Goal: Task Accomplishment & Management: Manage account settings

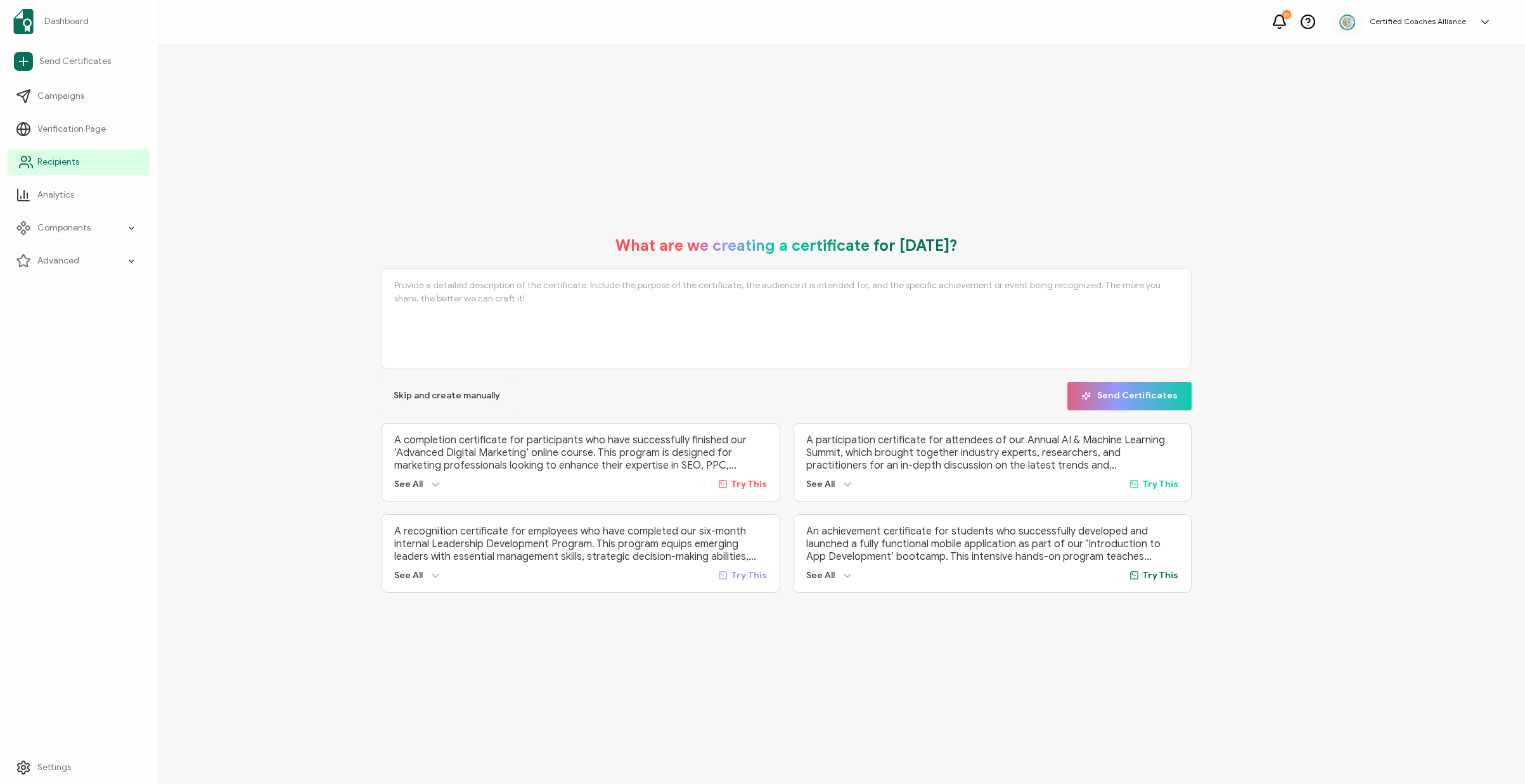
click at [53, 160] on span "Recipients" at bounding box center [58, 162] width 42 height 12
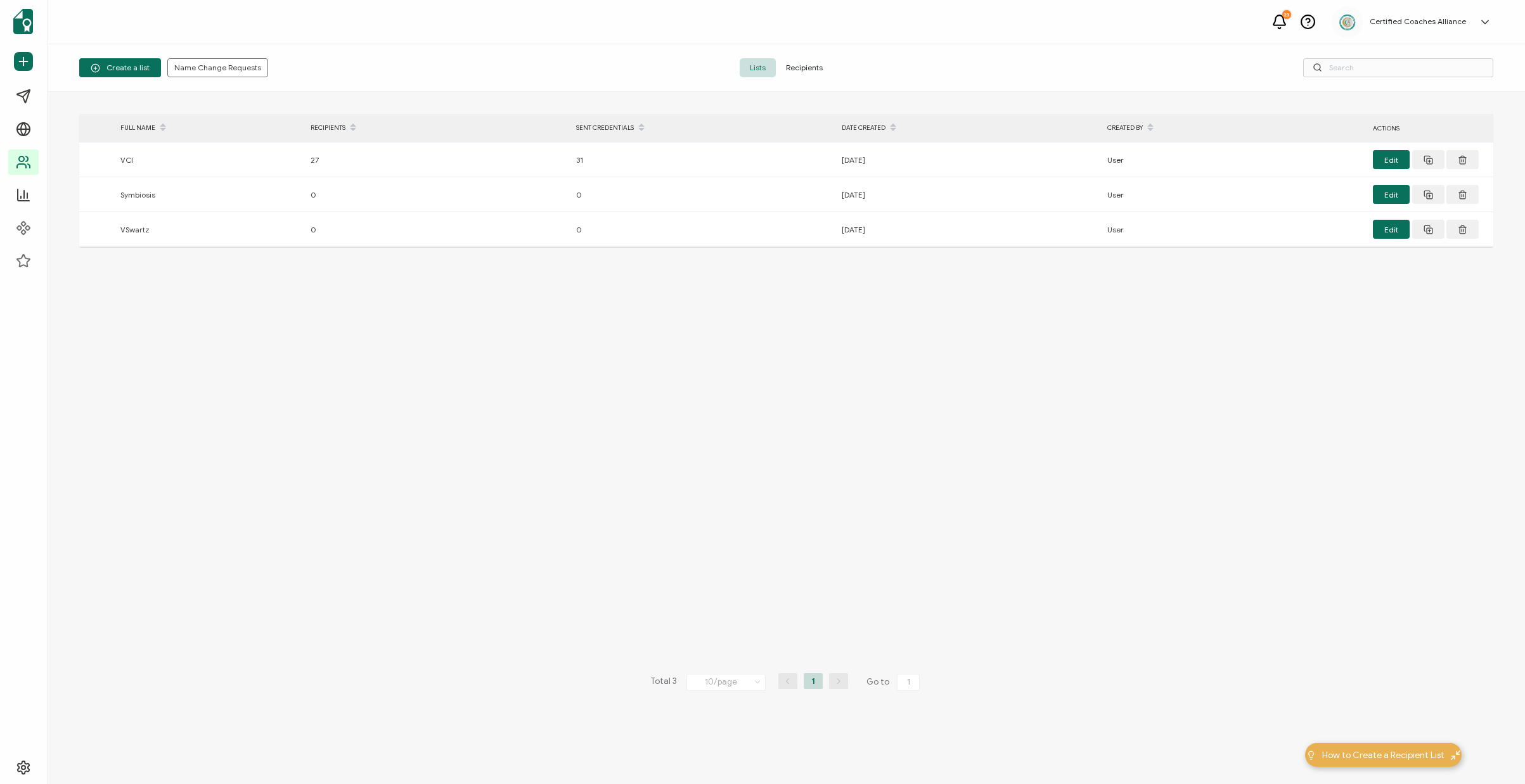
click at [803, 61] on span "Recipients" at bounding box center [804, 67] width 57 height 19
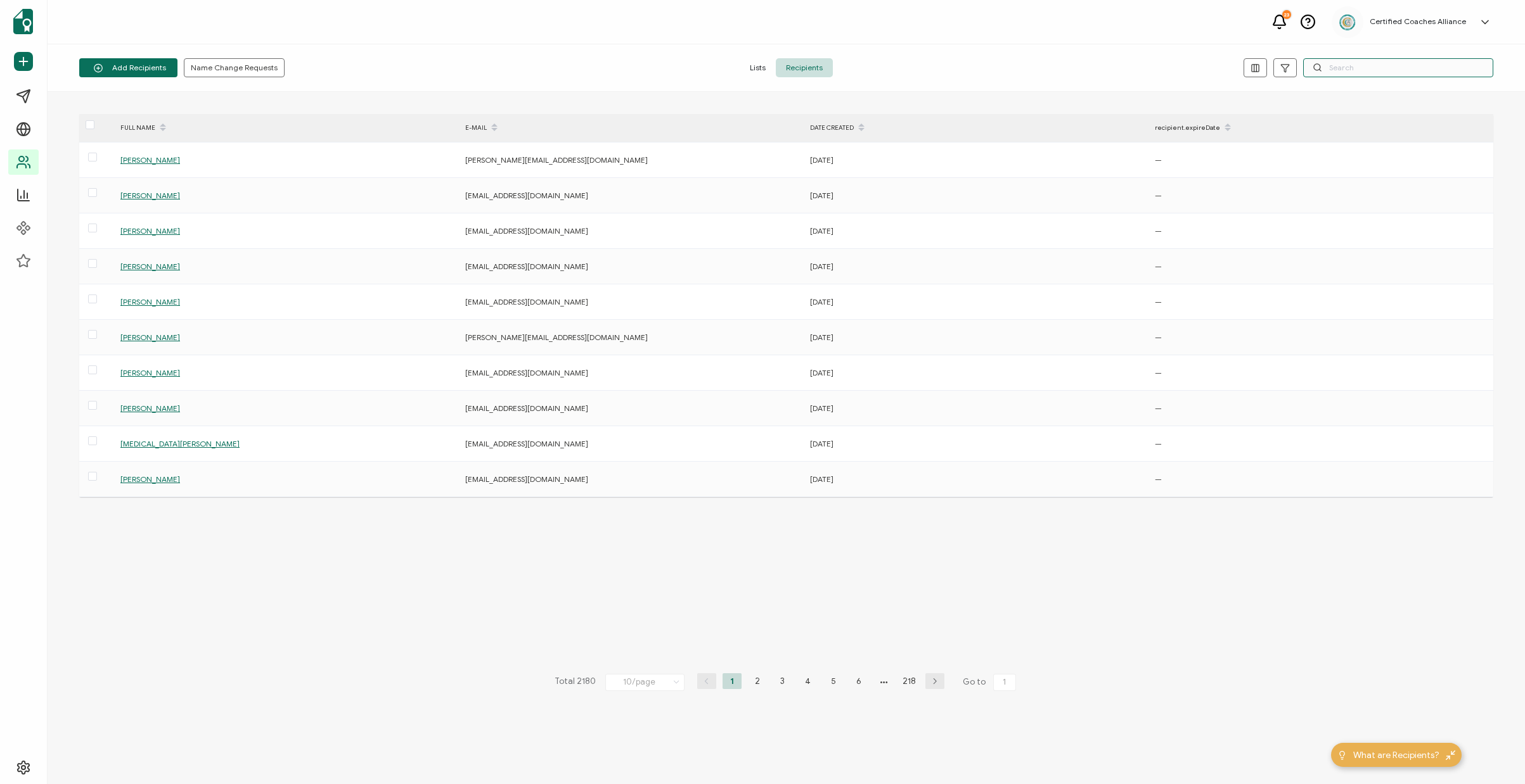
click at [1365, 68] on input "text" at bounding box center [1398, 67] width 191 height 19
paste input "[EMAIL_ADDRESS][DOMAIN_NAME]"
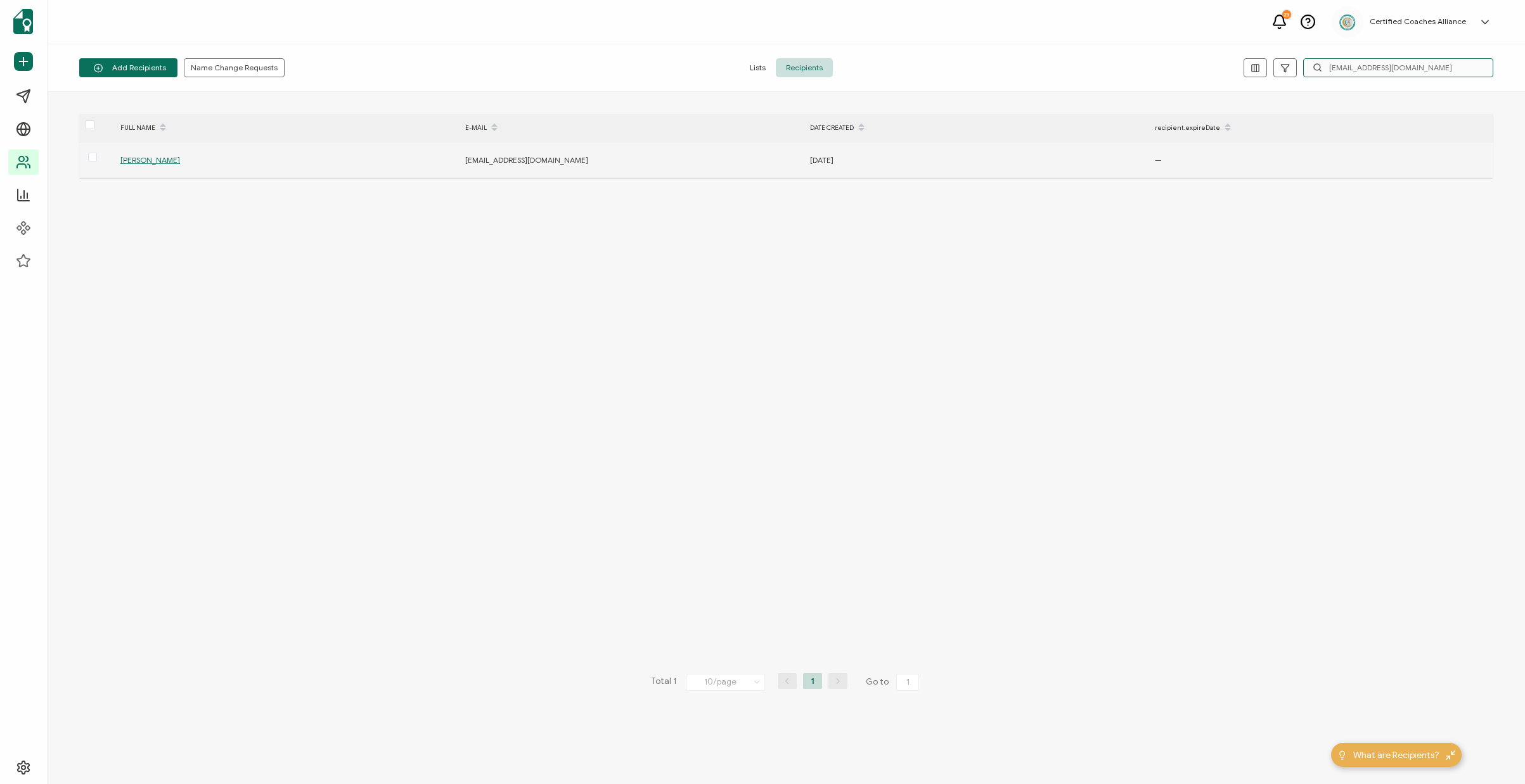
type input "[EMAIL_ADDRESS][DOMAIN_NAME]"
click at [155, 159] on span "[PERSON_NAME]" at bounding box center [150, 159] width 59 height 10
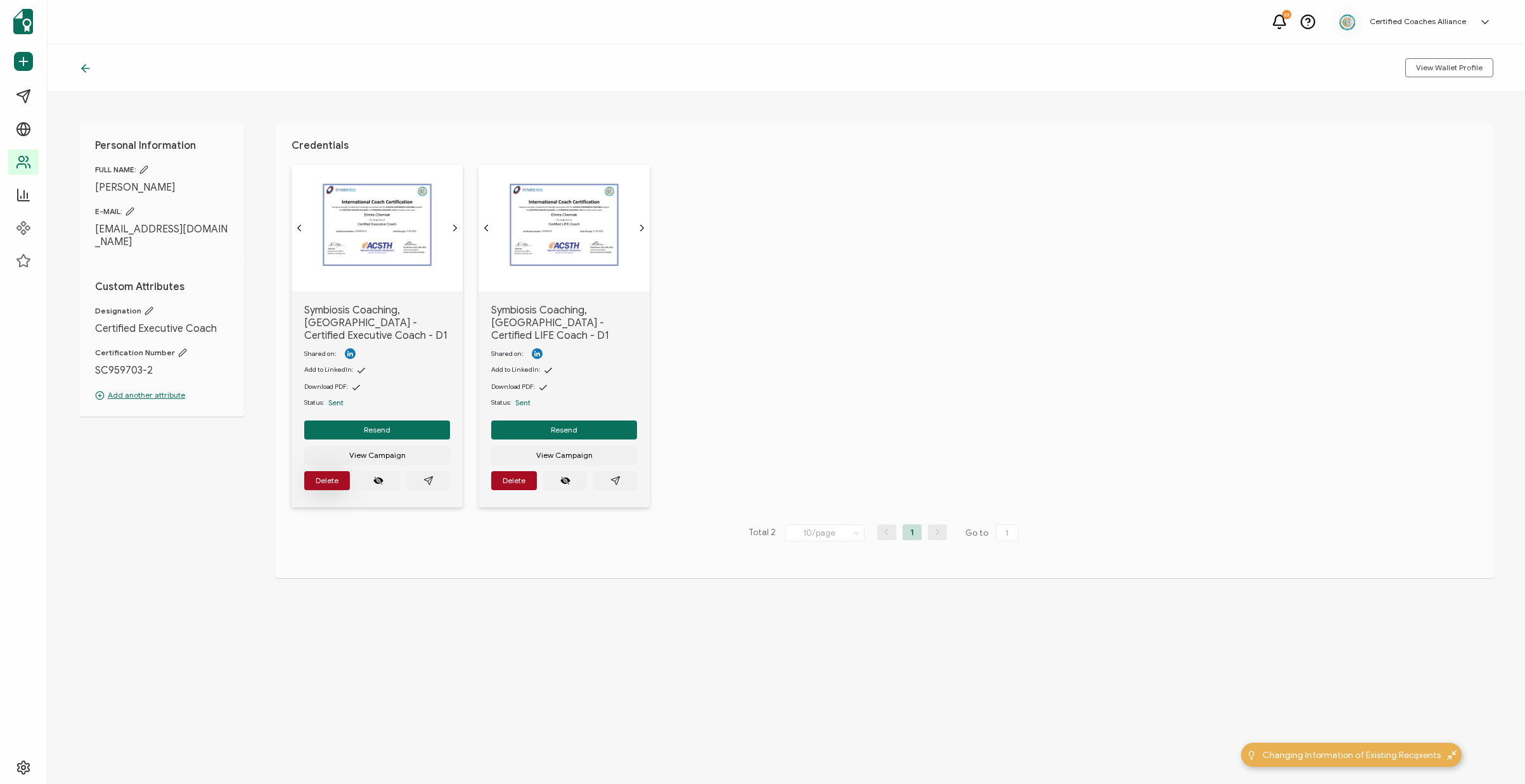
click at [334, 471] on button "Delete" at bounding box center [326, 480] width 45 height 19
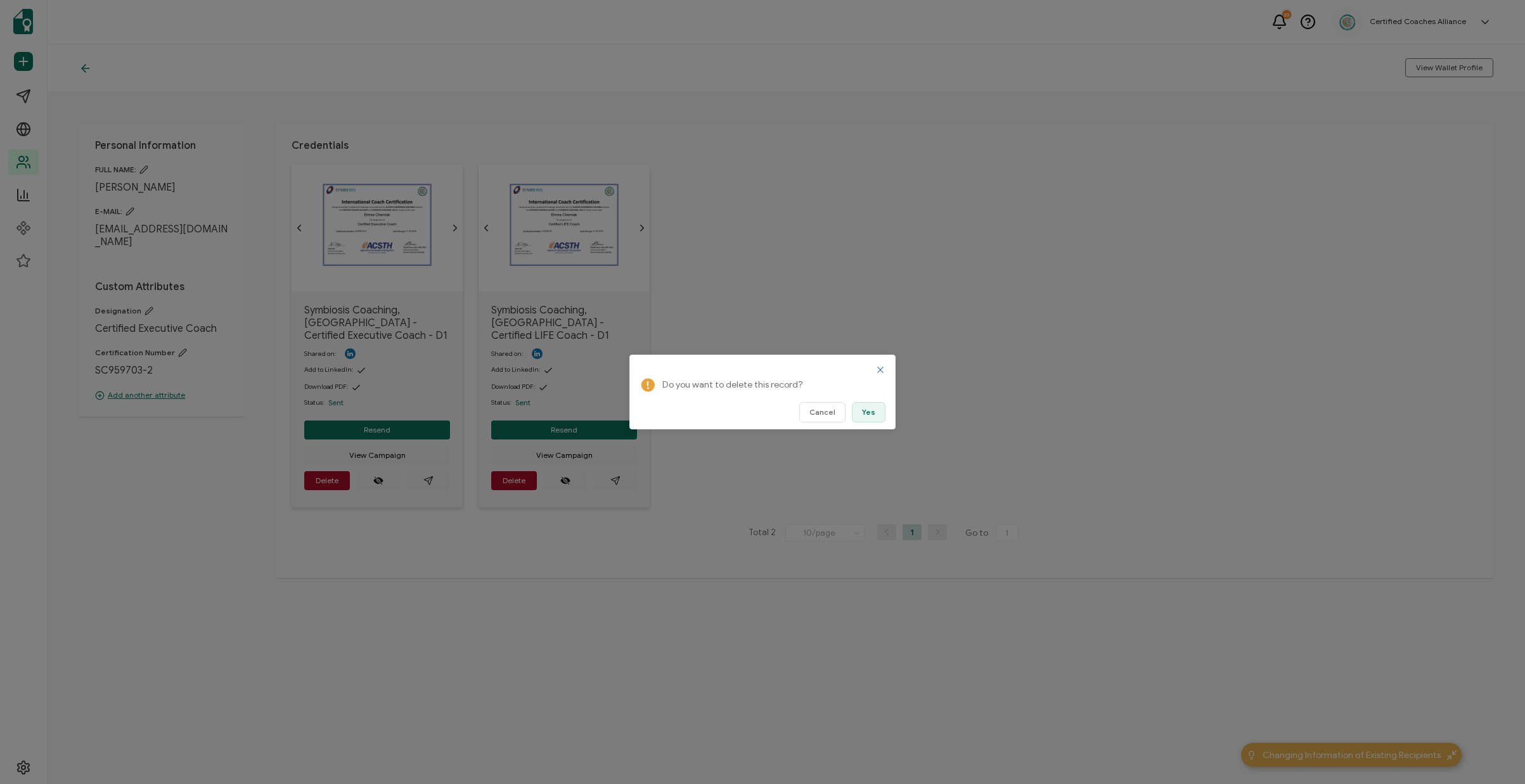
click at [860, 412] on button "Yes" at bounding box center [868, 412] width 34 height 20
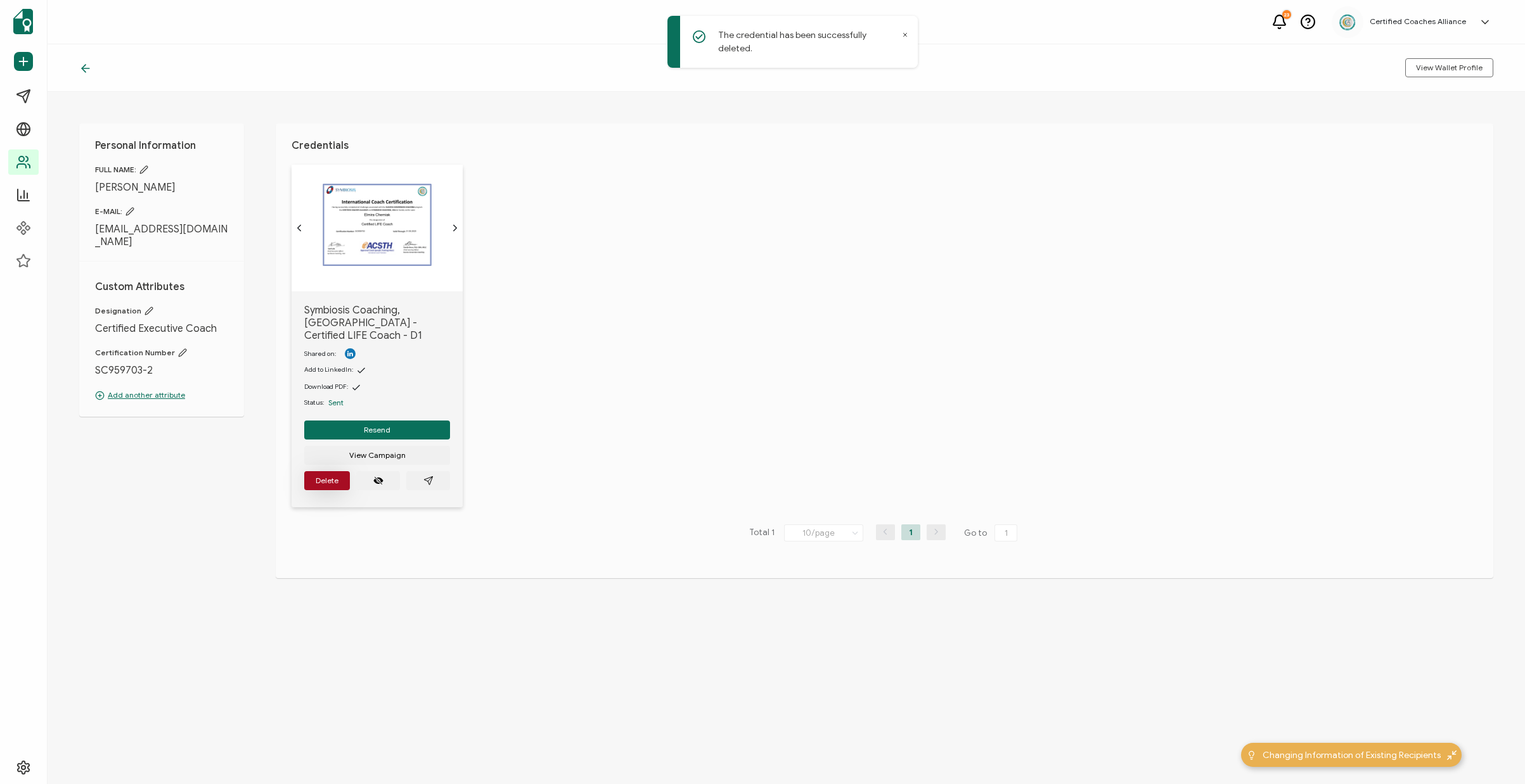
click at [325, 471] on button "Delete" at bounding box center [326, 480] width 45 height 19
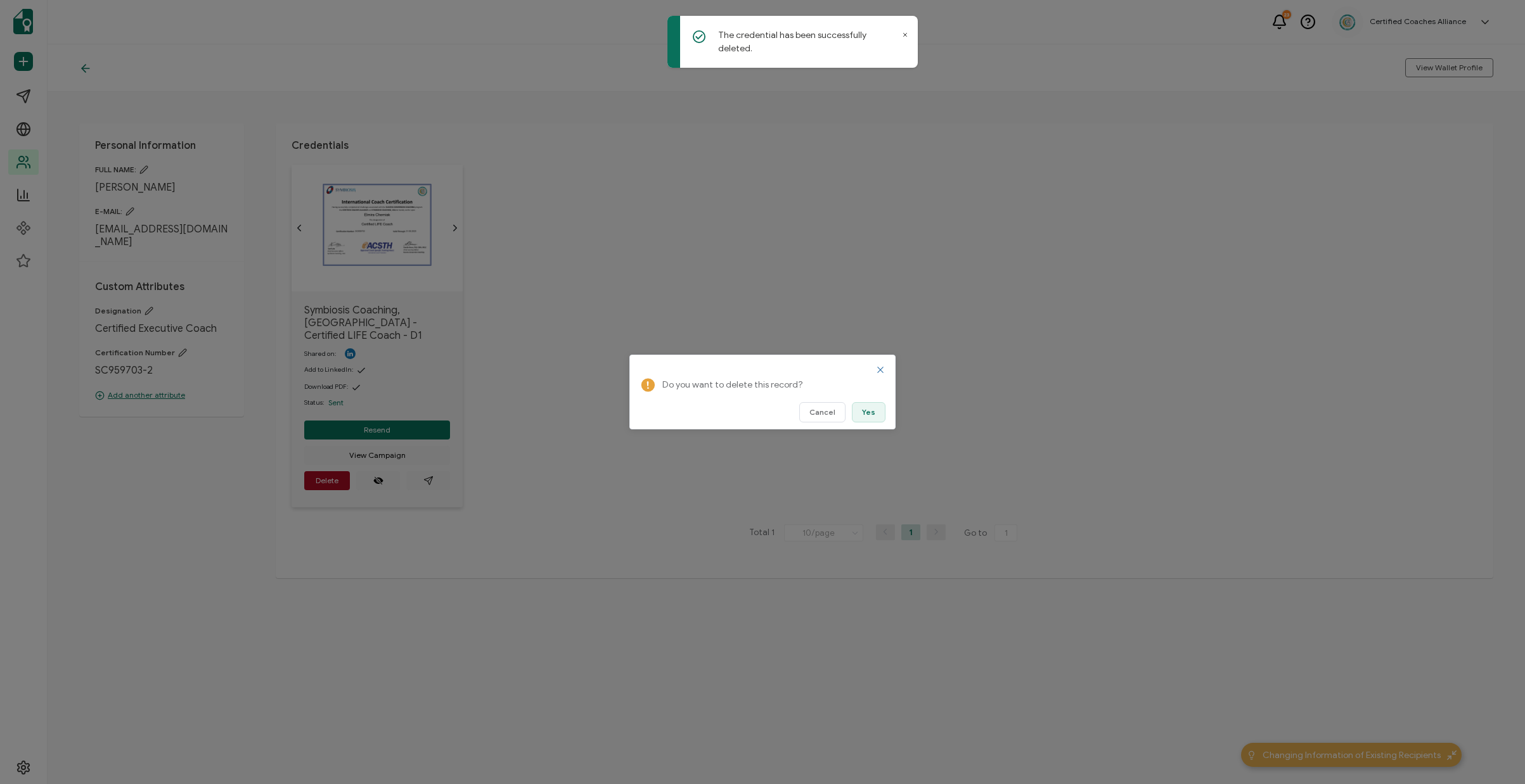
click at [869, 416] on span "Yes" at bounding box center [868, 412] width 13 height 8
